Goal: Navigation & Orientation: Find specific page/section

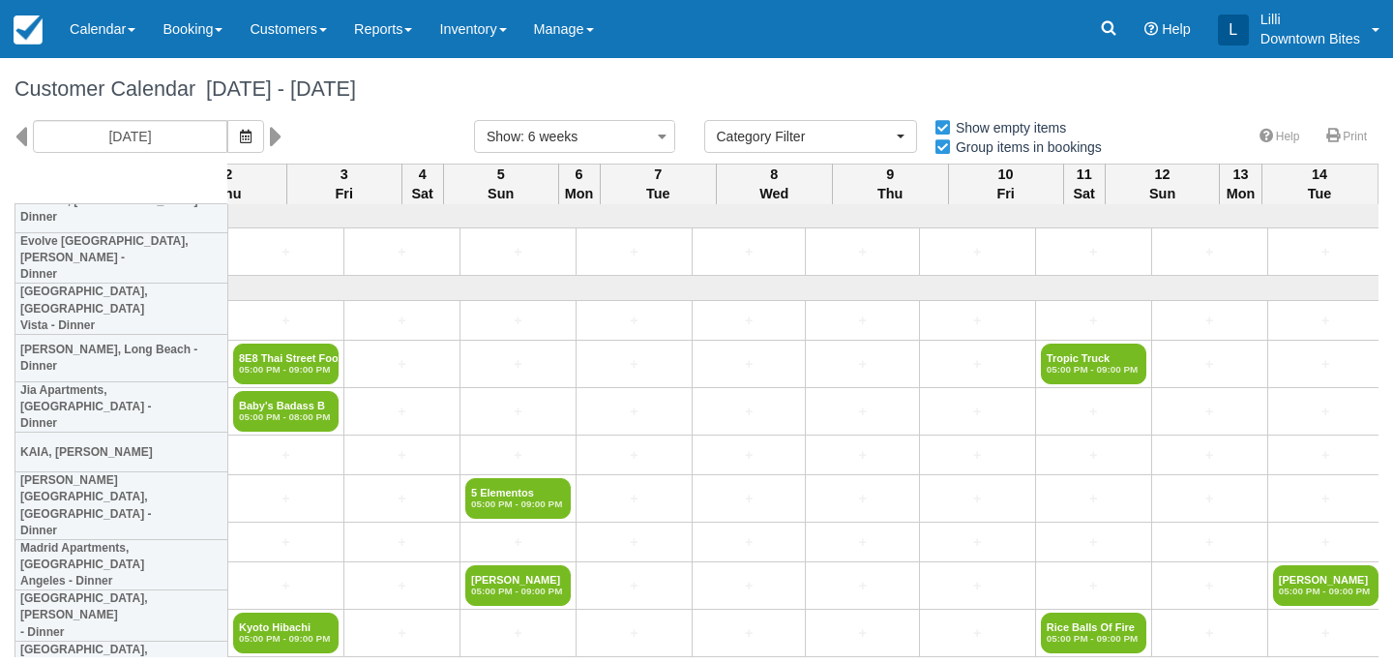
select select
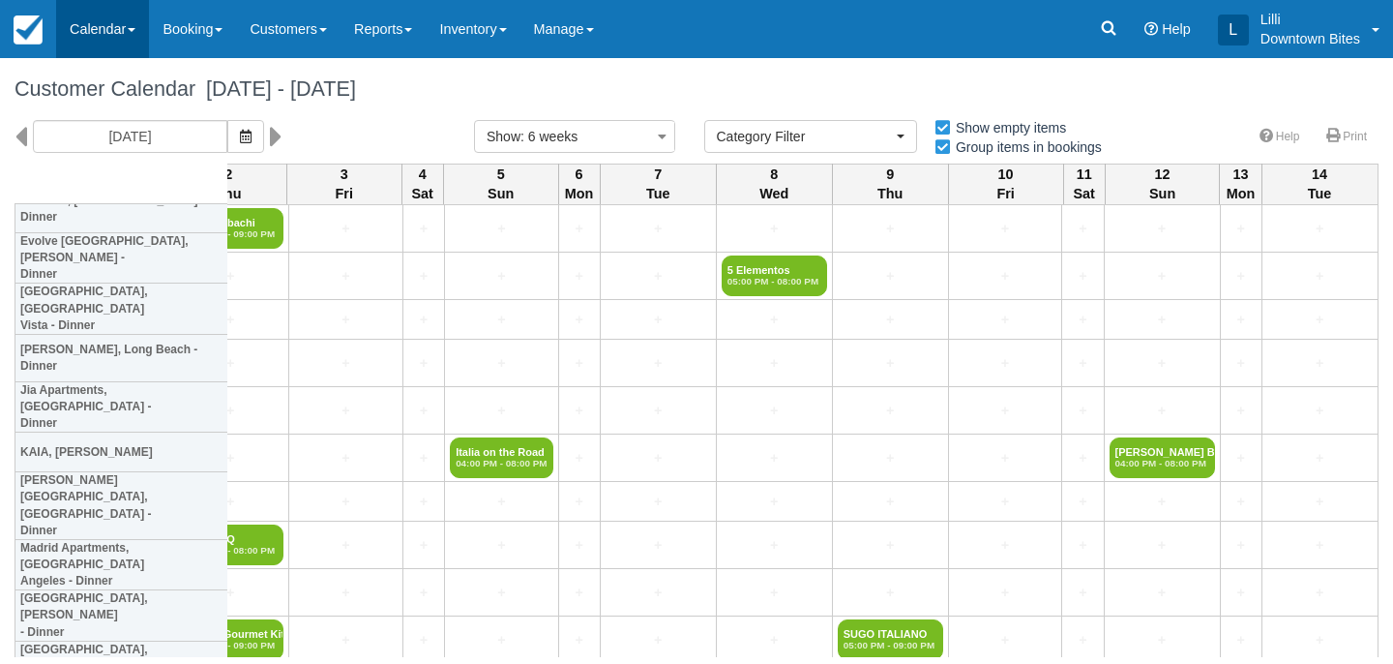
click at [100, 24] on link "Calendar" at bounding box center [102, 29] width 93 height 58
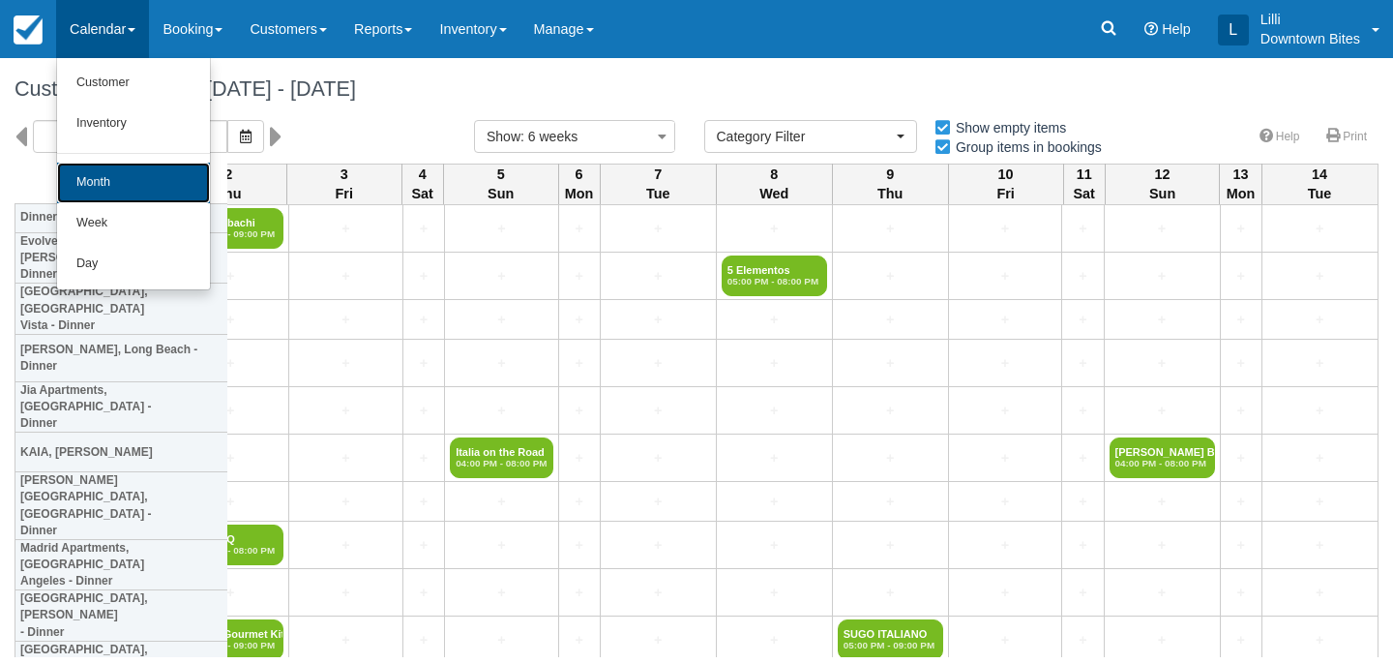
click at [125, 186] on link "Month" at bounding box center [133, 183] width 153 height 41
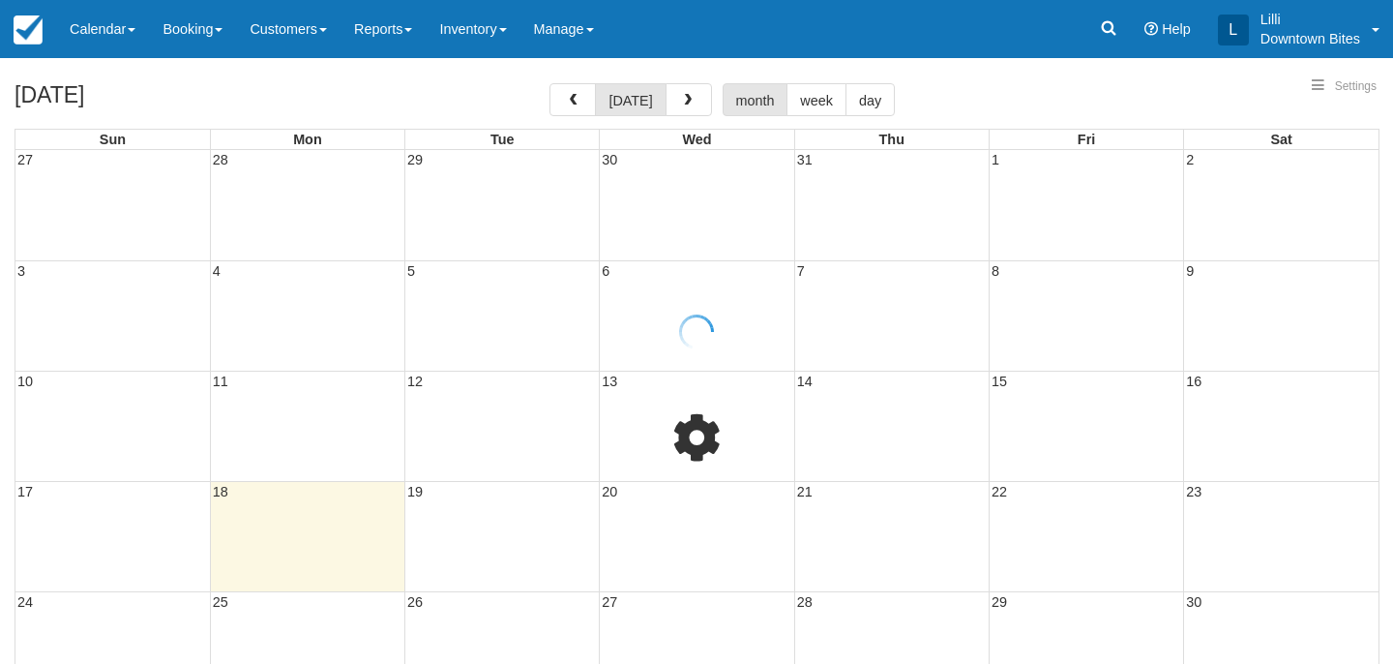
select select
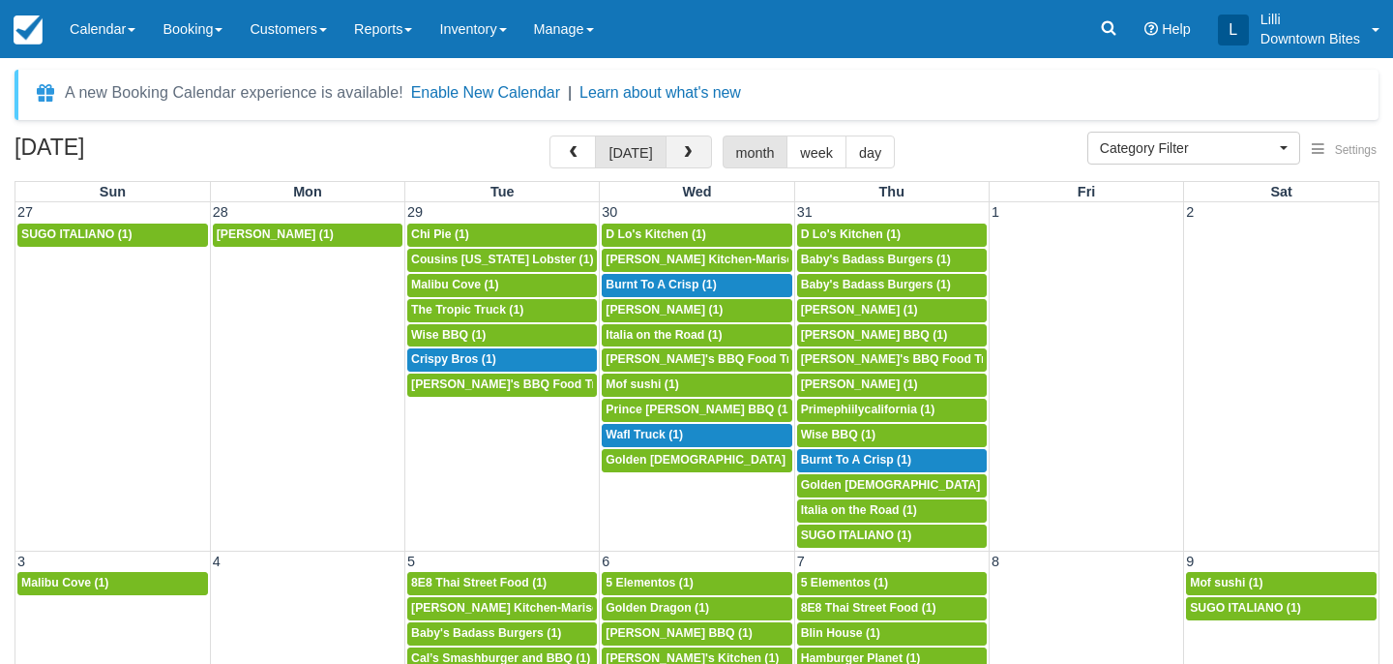
click at [688, 146] on span "button" at bounding box center [688, 153] width 14 height 14
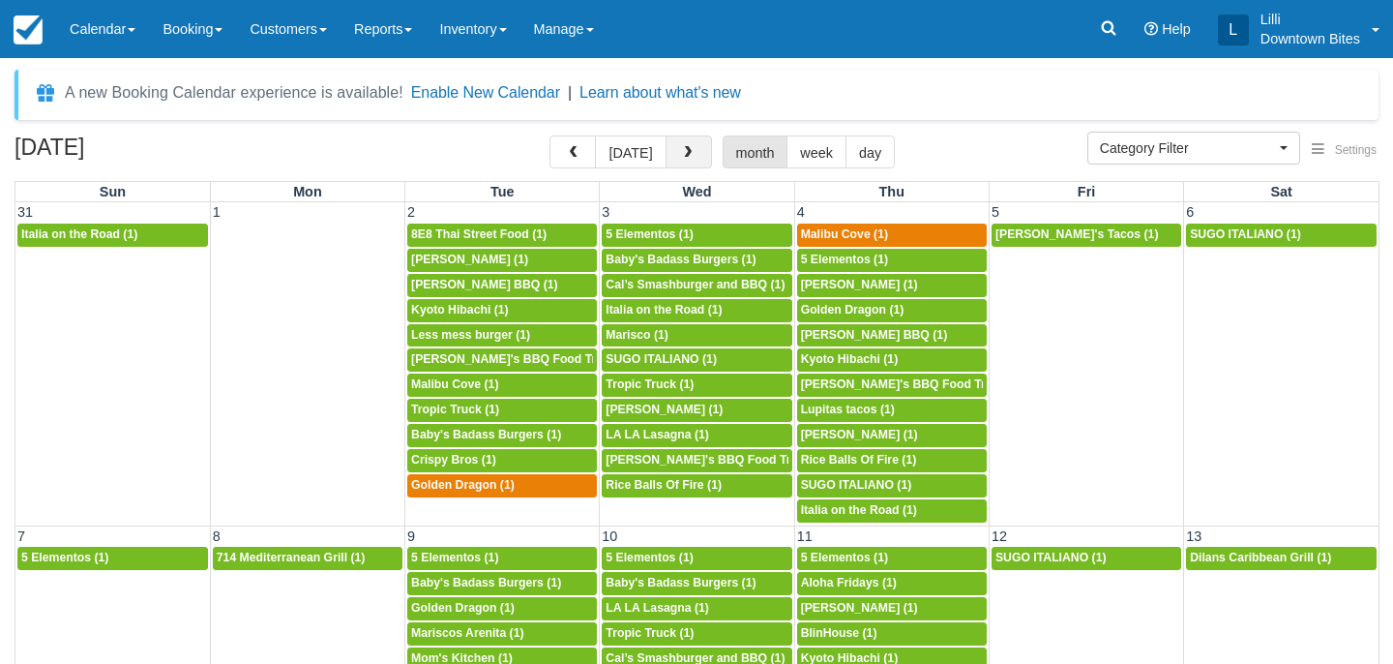
click at [688, 149] on span "button" at bounding box center [688, 153] width 14 height 14
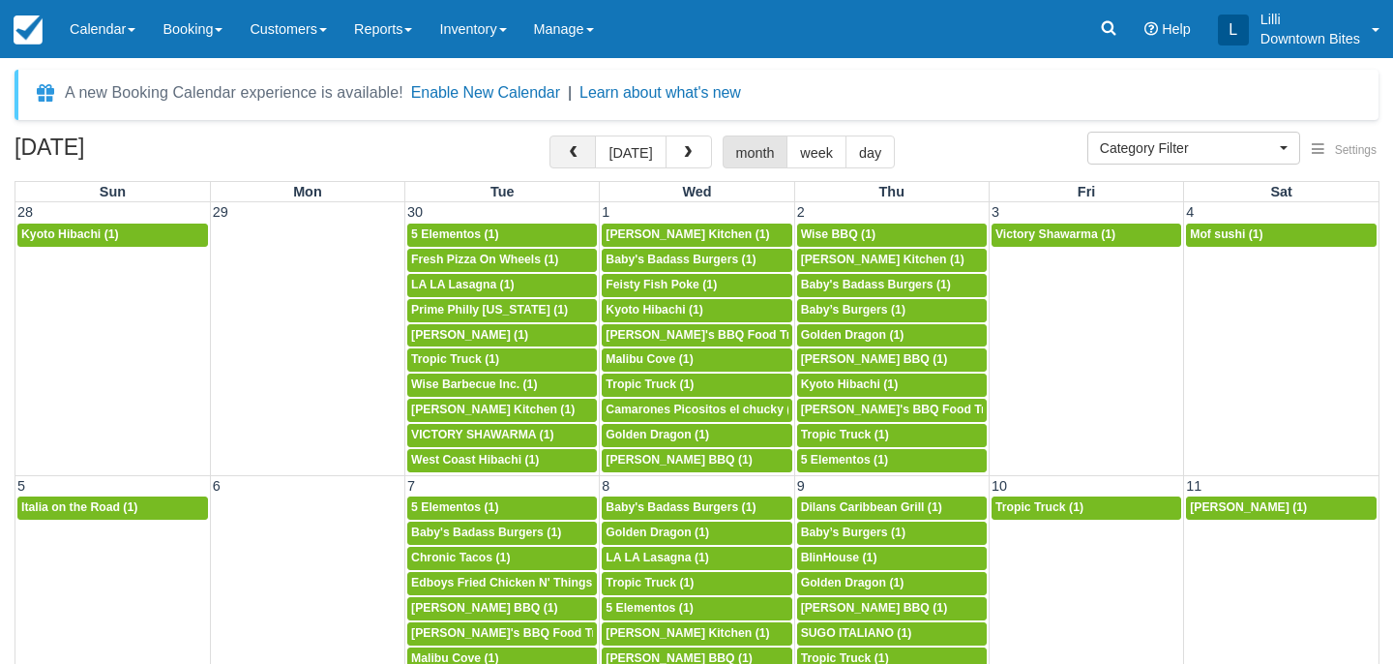
click at [567, 153] on button "button" at bounding box center [572, 151] width 46 height 33
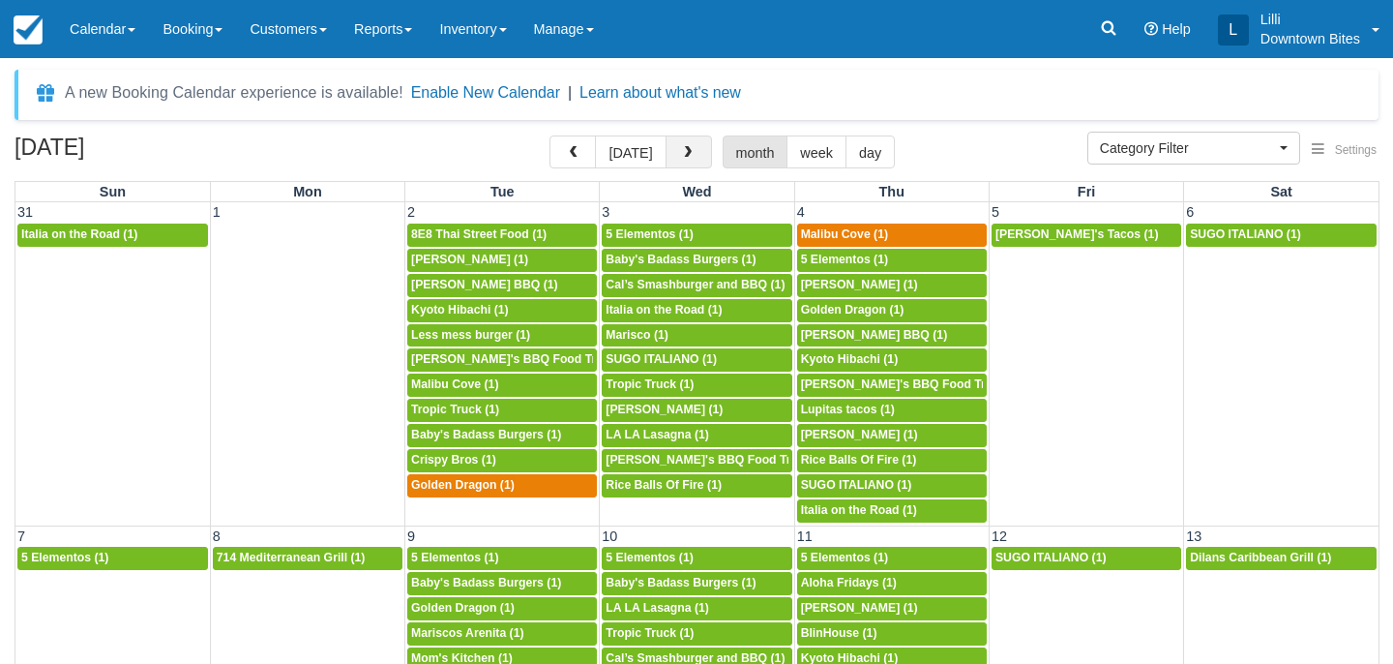
click at [685, 150] on span "button" at bounding box center [688, 153] width 14 height 14
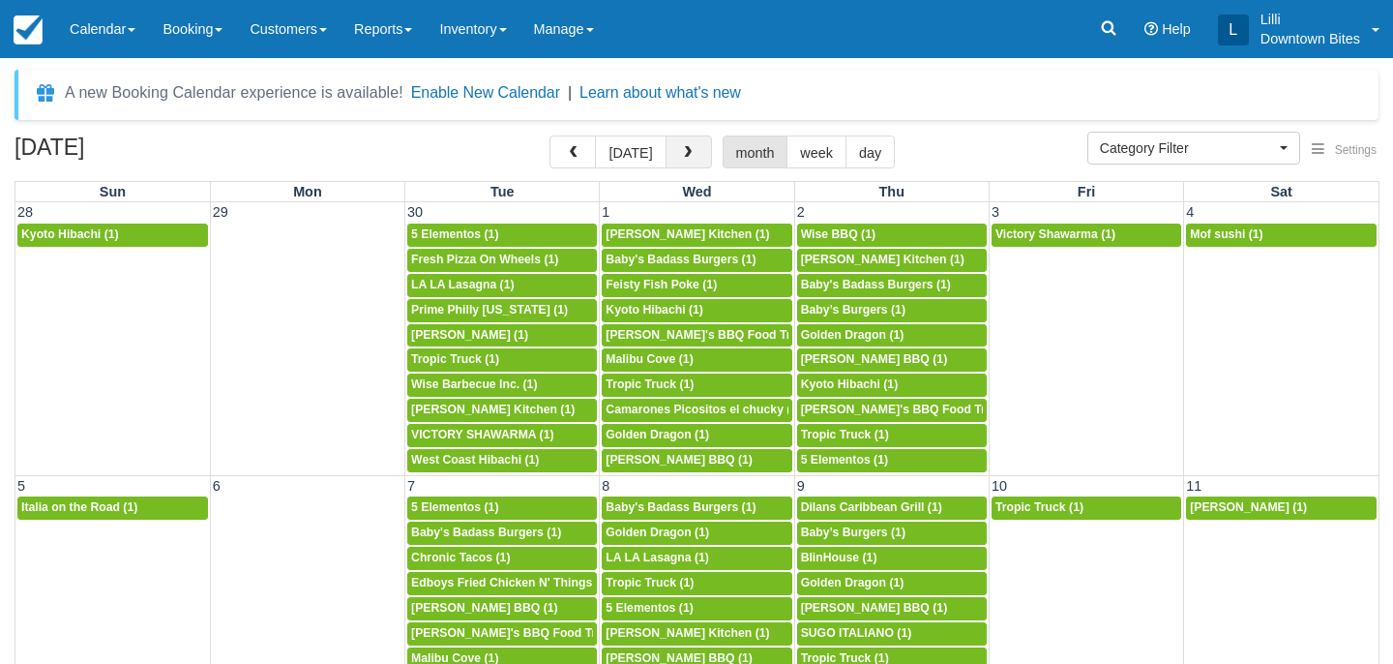
click at [685, 150] on span "button" at bounding box center [688, 153] width 14 height 14
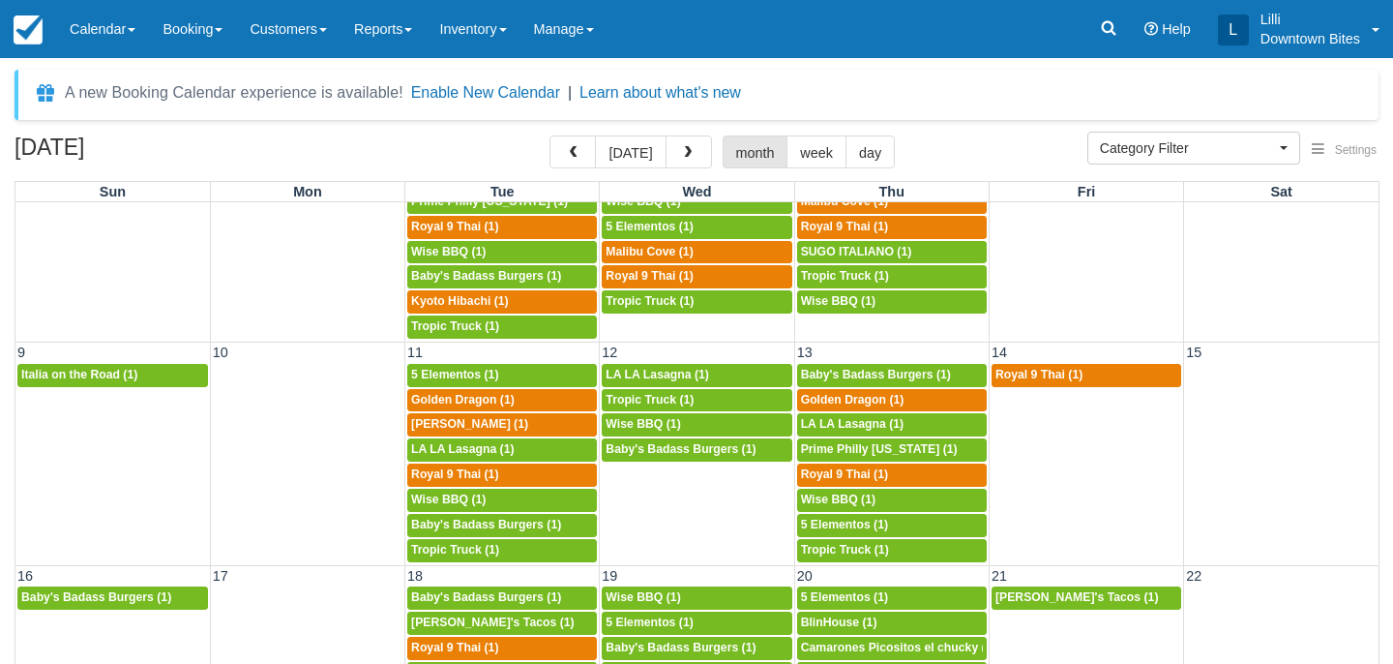
scroll to position [650, 0]
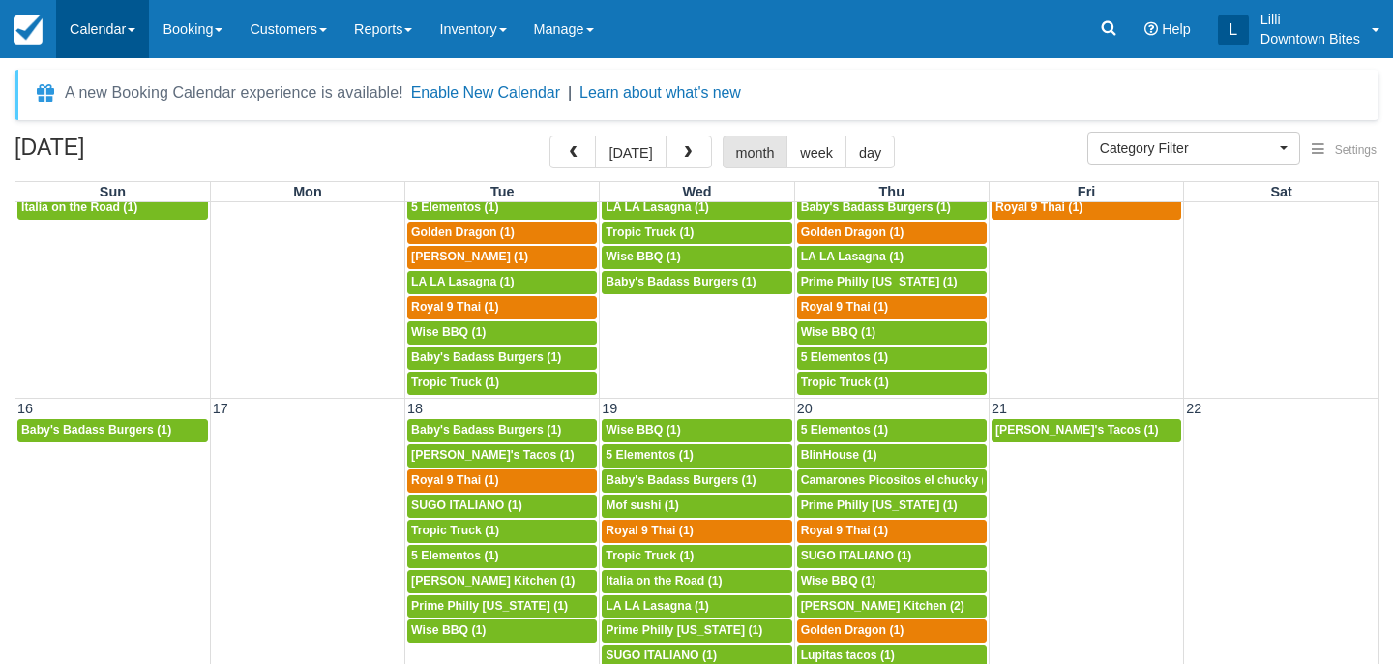
click at [100, 27] on link "Calendar" at bounding box center [102, 29] width 93 height 58
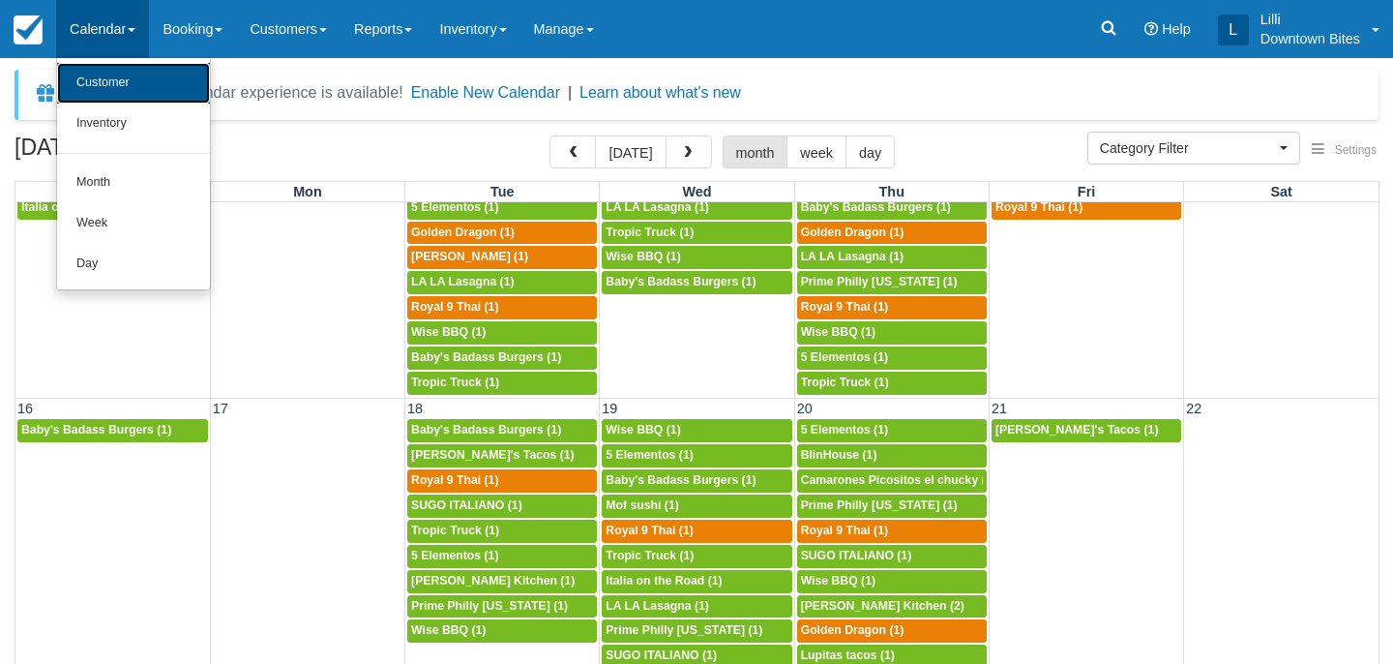
click at [133, 83] on link "Customer" at bounding box center [133, 83] width 153 height 41
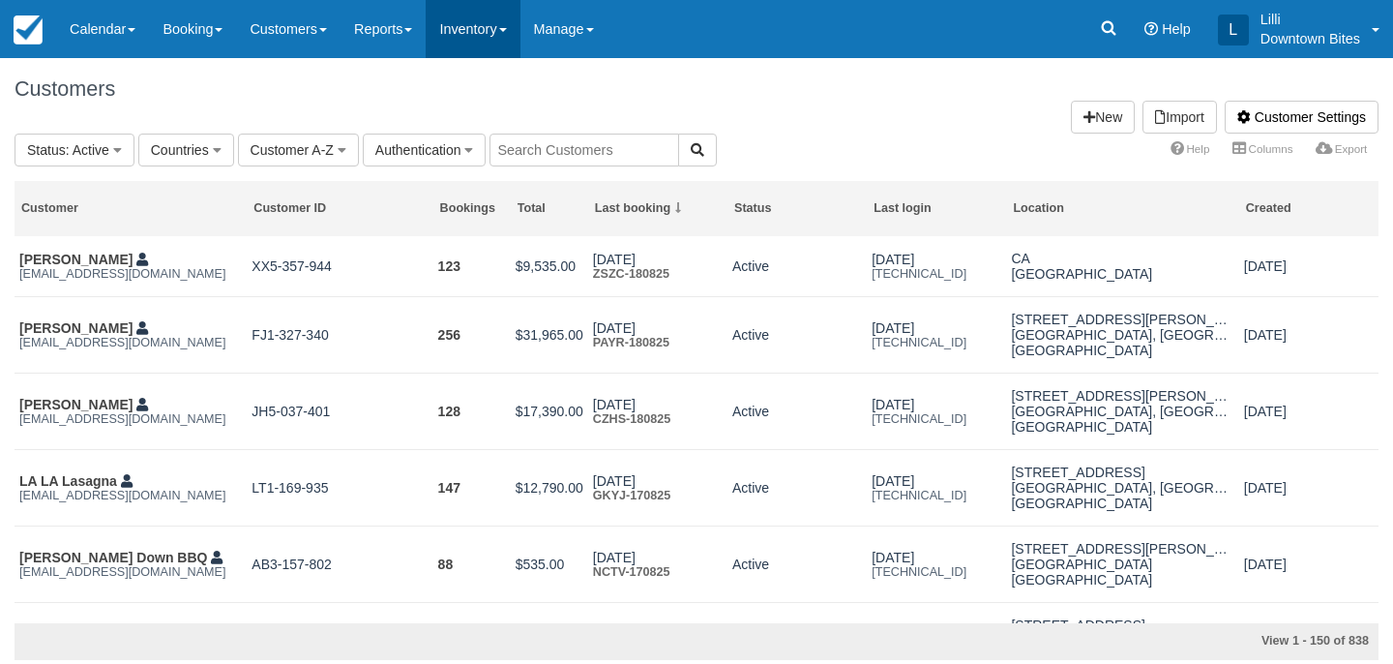
click at [495, 31] on link "Inventory" at bounding box center [473, 29] width 94 height 58
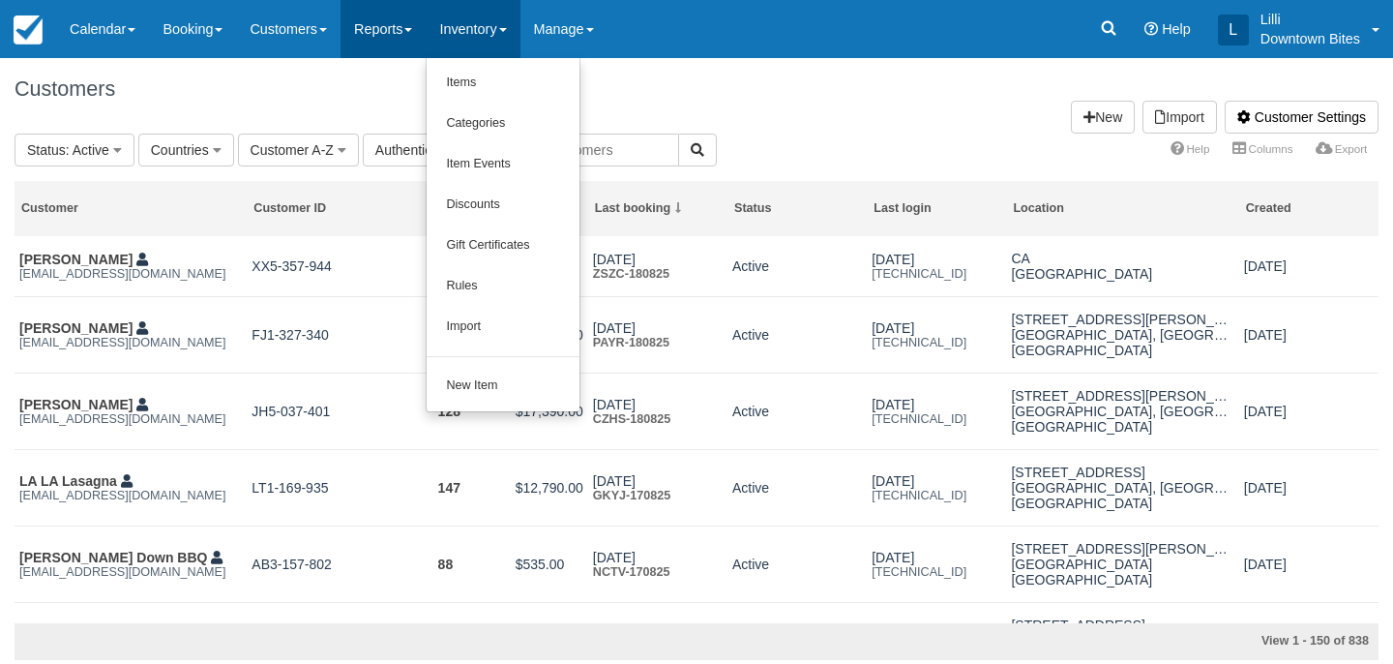
click at [377, 23] on link "Reports" at bounding box center [382, 29] width 85 height 58
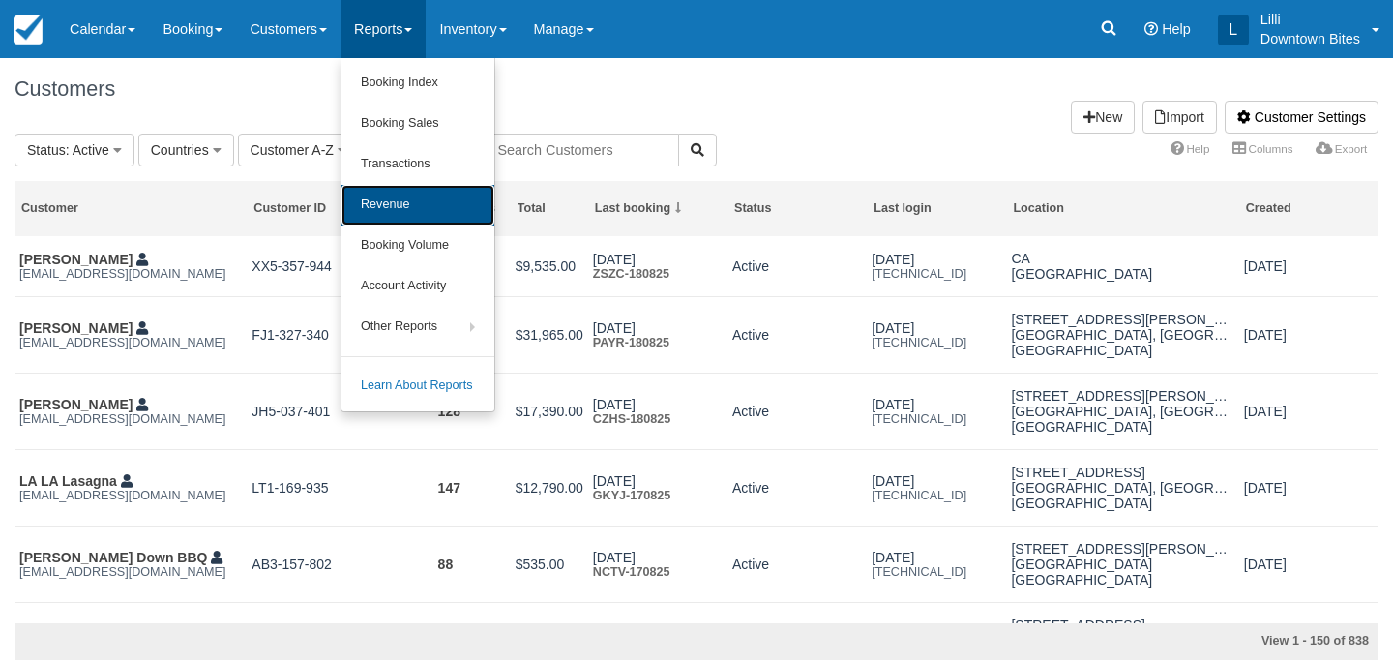
click at [400, 203] on link "Revenue" at bounding box center [417, 205] width 153 height 41
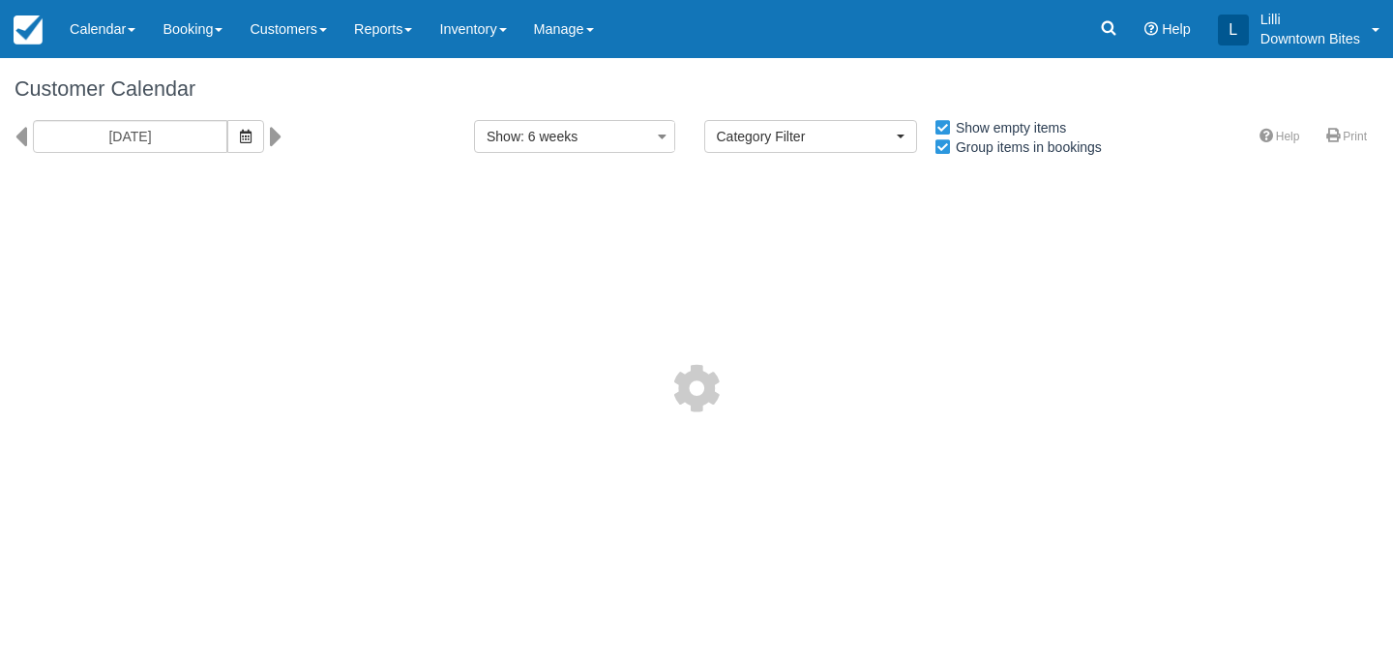
select select
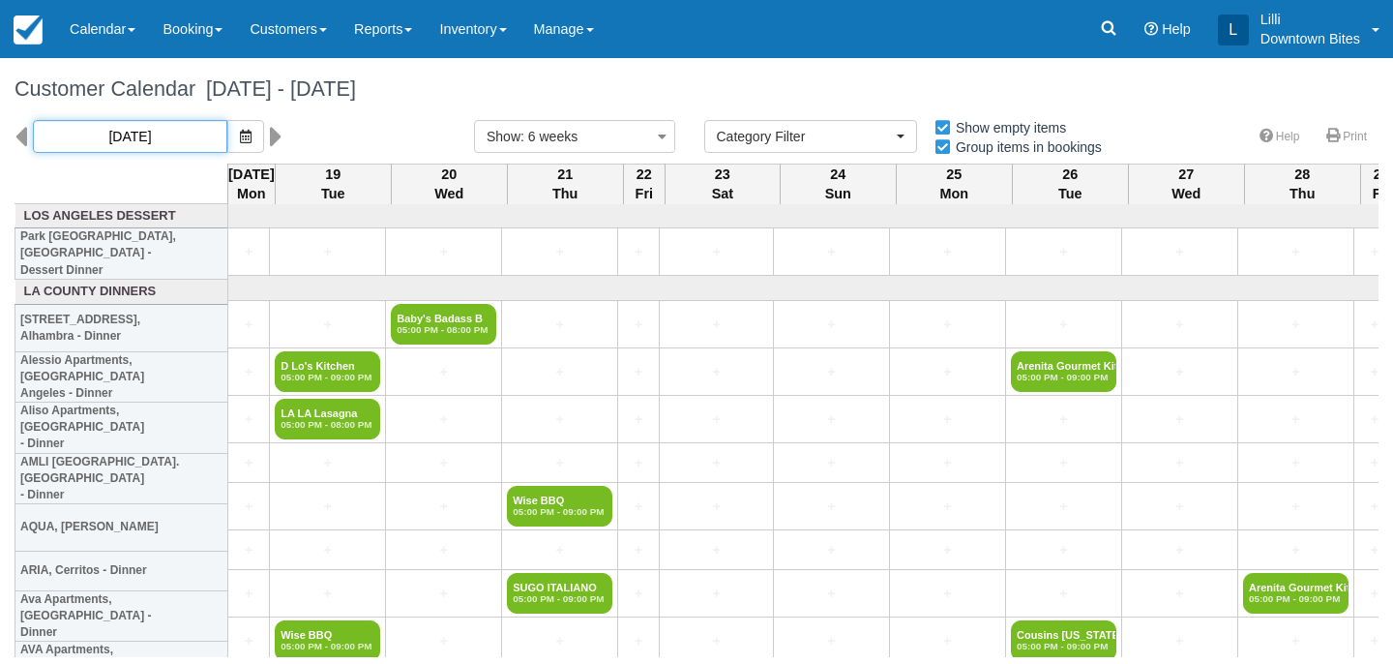
click at [141, 138] on input "[DATE]" at bounding box center [130, 136] width 194 height 33
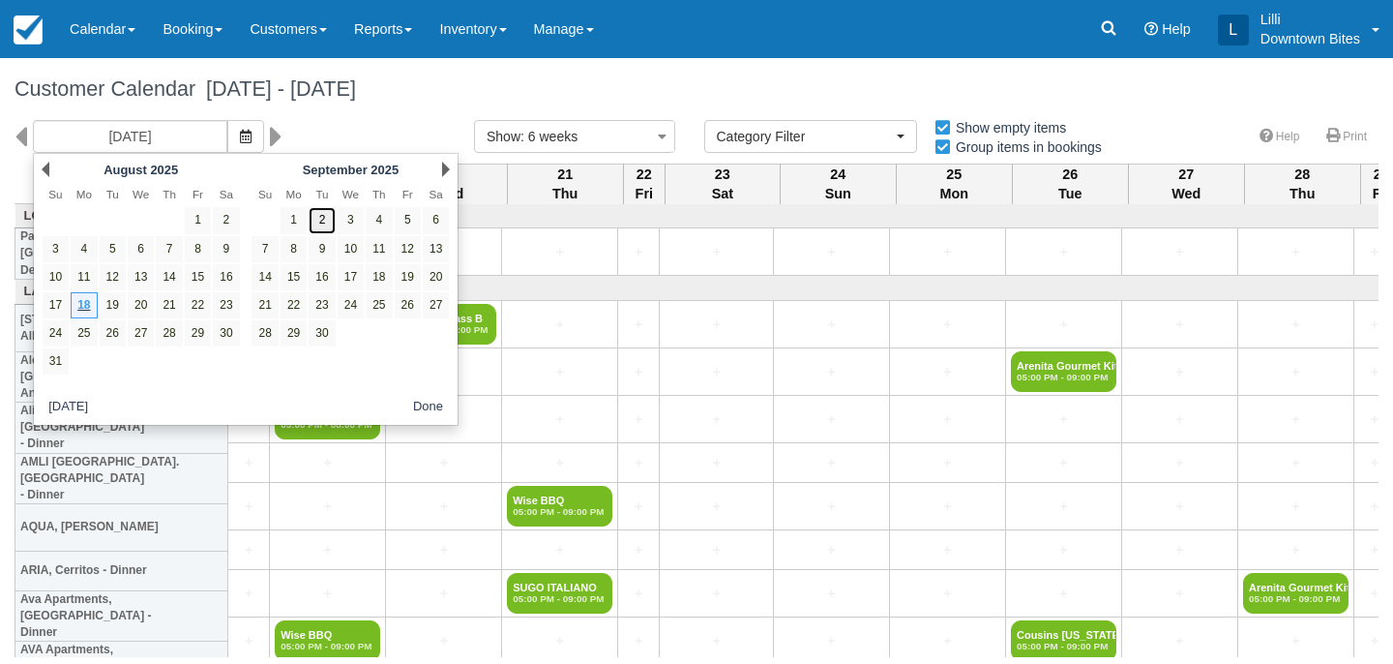
click at [330, 219] on link "2" at bounding box center [322, 220] width 26 height 26
type input "09/02/25"
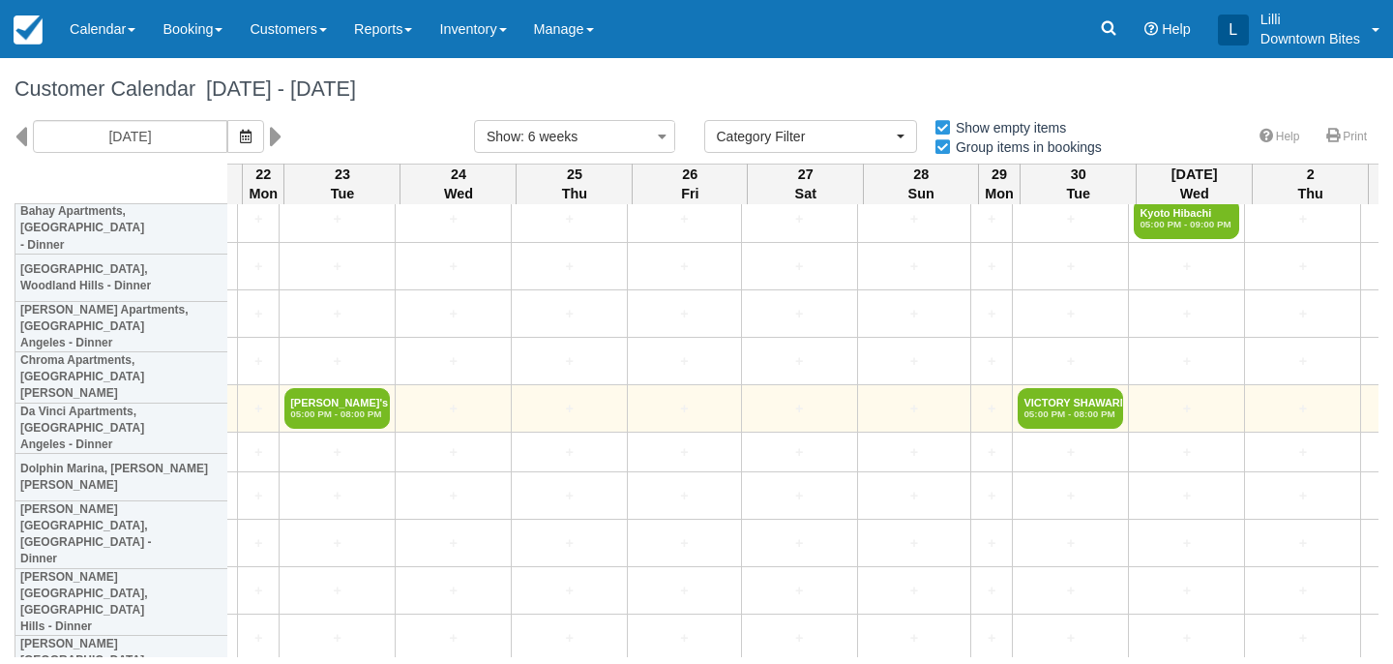
scroll to position [872, 2228]
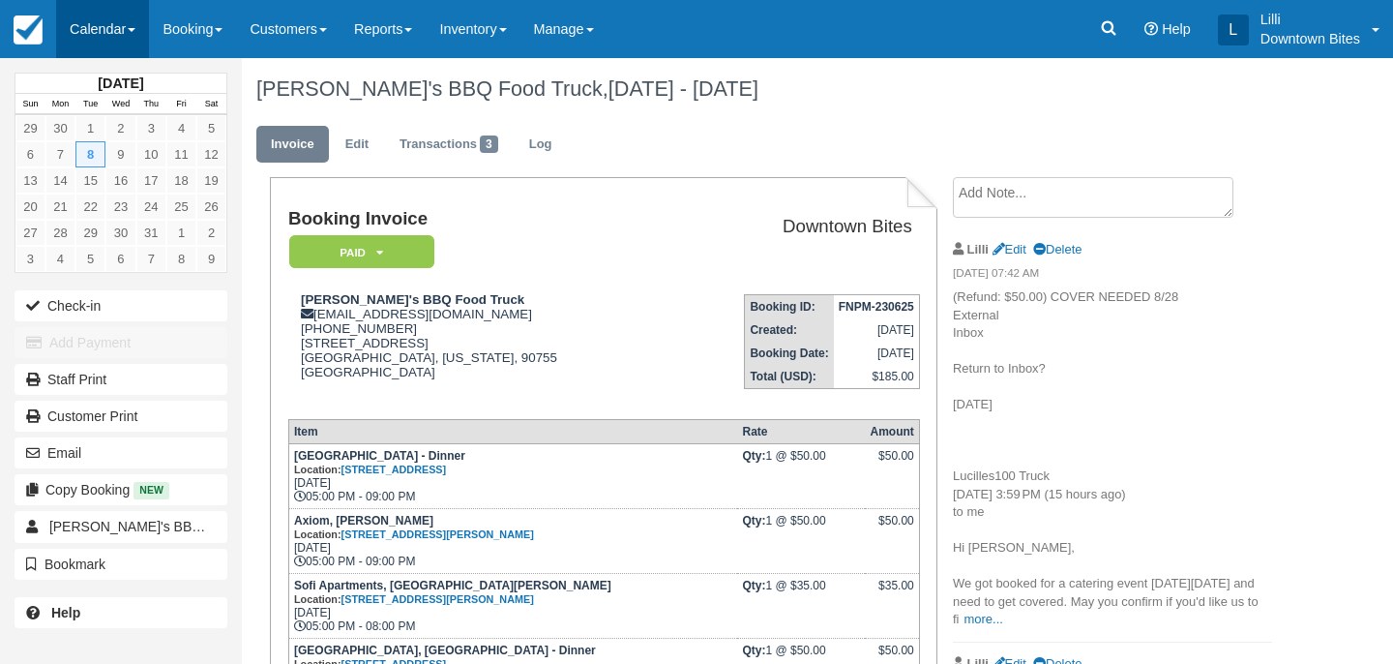
scroll to position [81, 0]
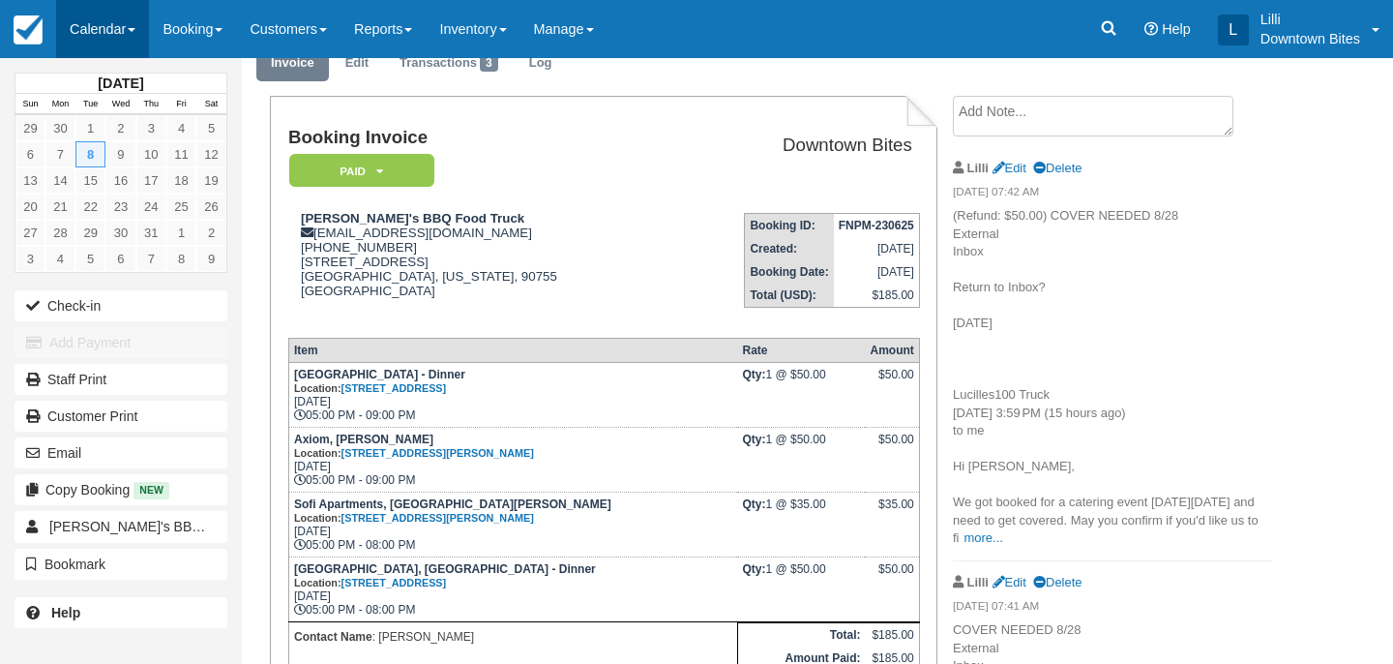
drag, startPoint x: 0, startPoint y: 0, endPoint x: 114, endPoint y: 30, distance: 118.0
click at [114, 30] on link "Calendar" at bounding box center [102, 29] width 93 height 58
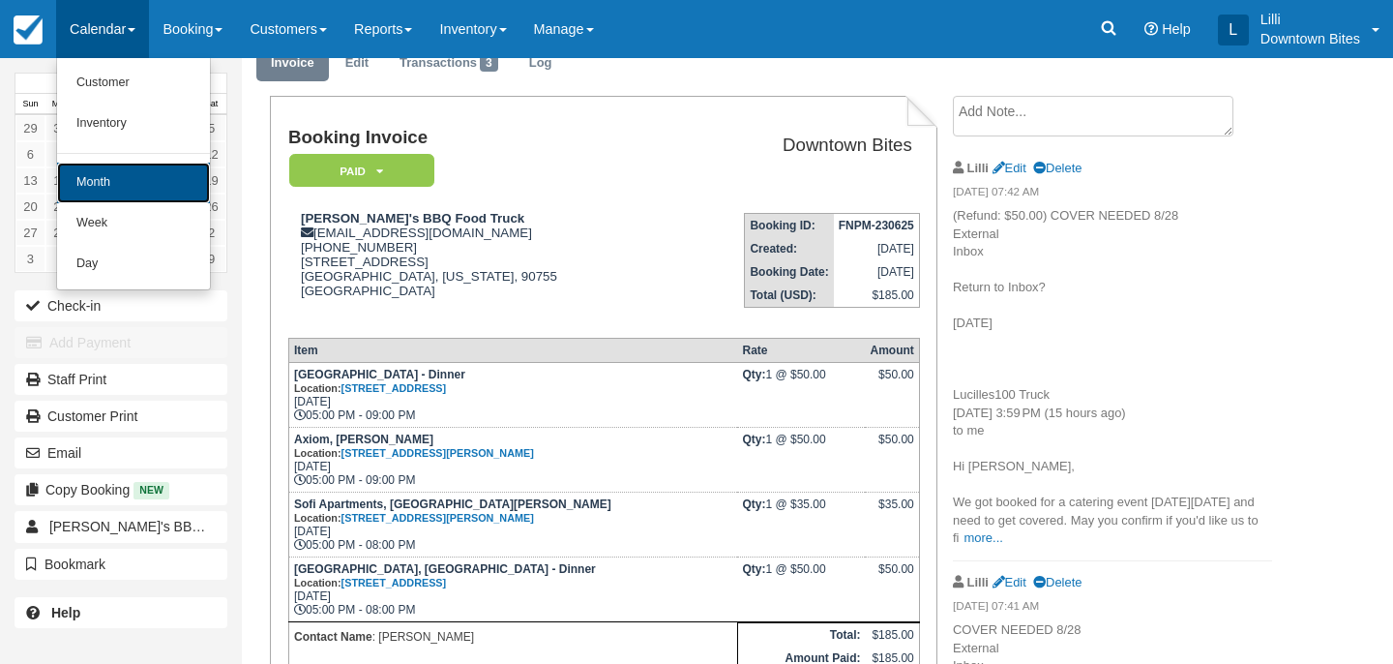
click at [98, 191] on link "Month" at bounding box center [133, 183] width 153 height 41
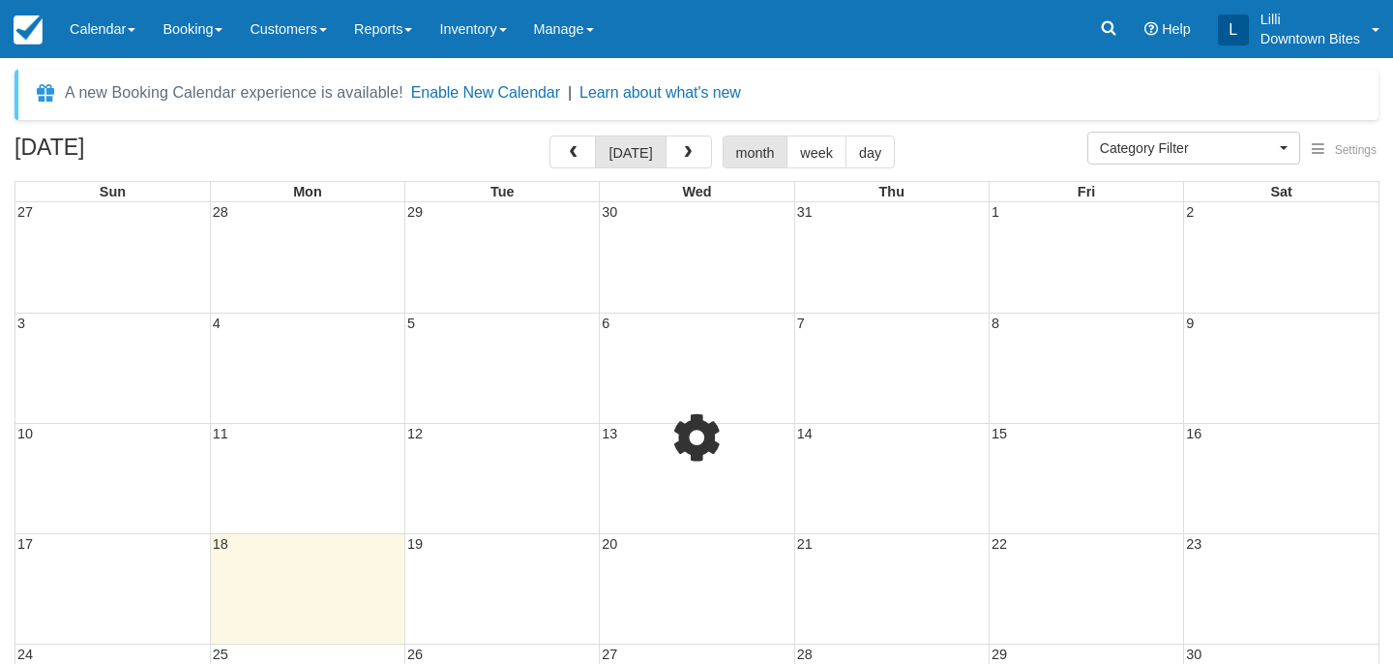
select select
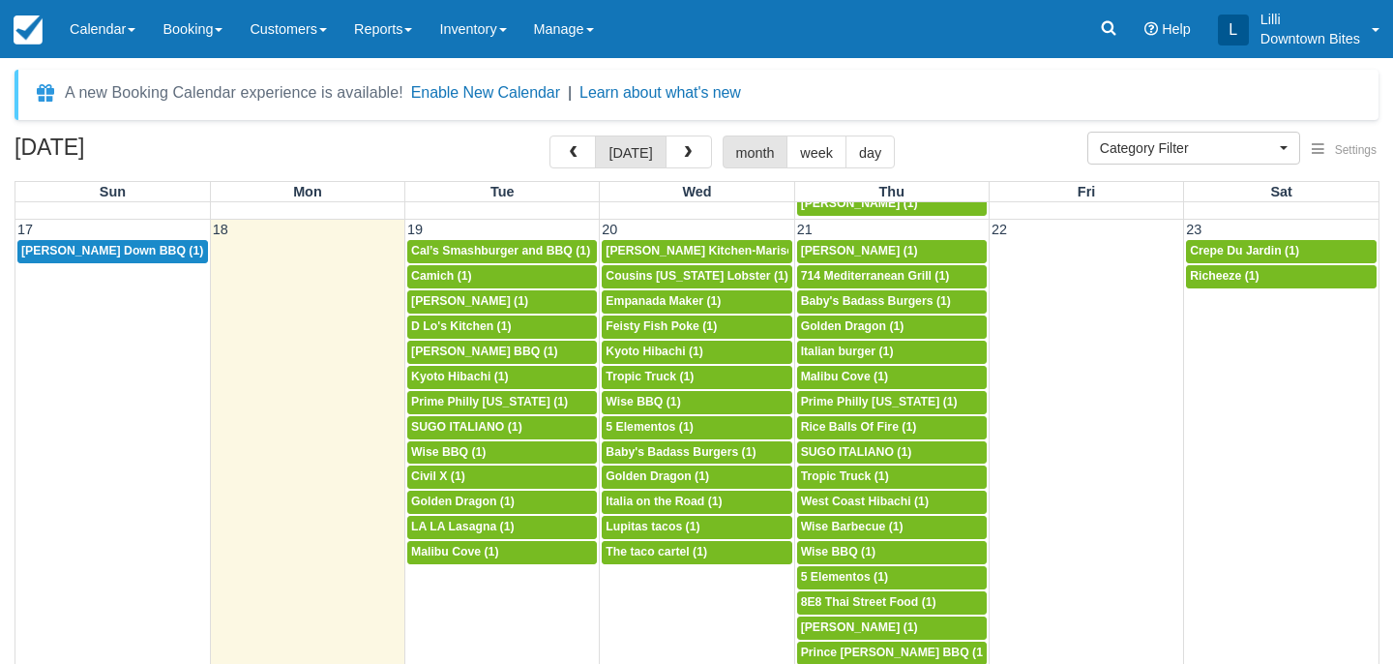
scroll to position [1032, 0]
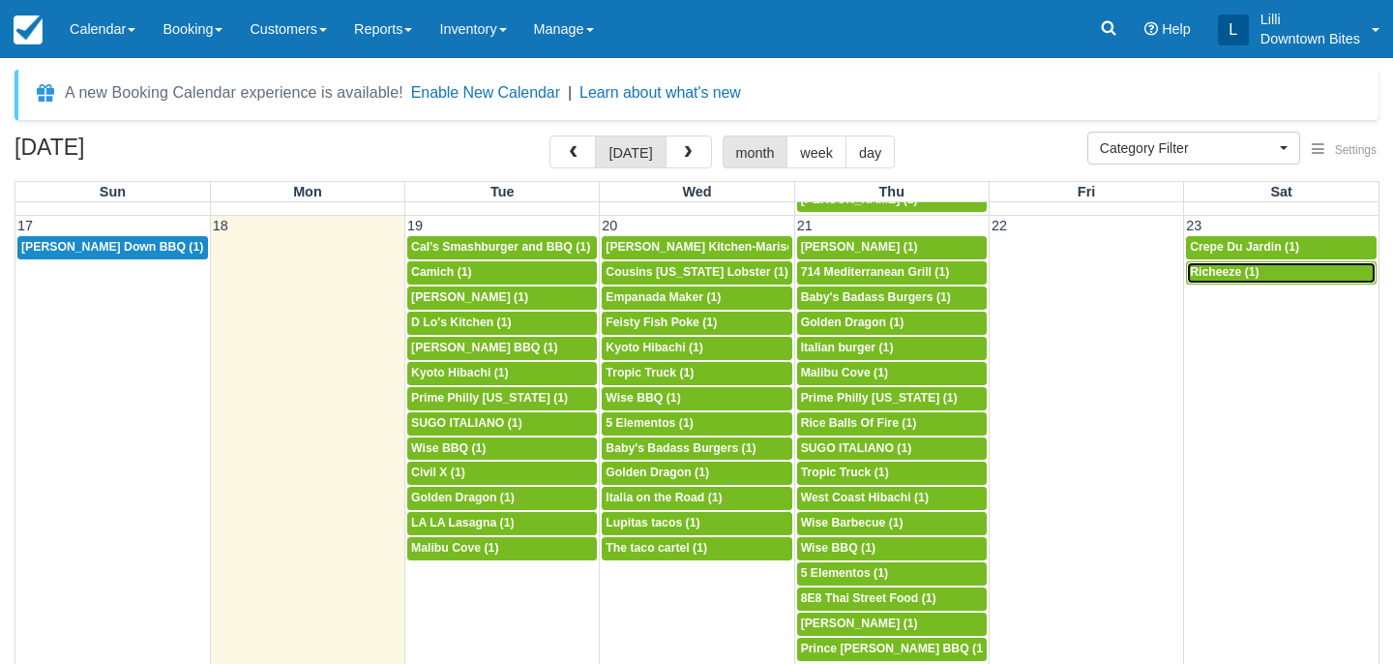
click at [1231, 281] on div "4p Richeeze (1)" at bounding box center [1281, 272] width 183 height 15
